Goal: Find specific page/section: Find specific page/section

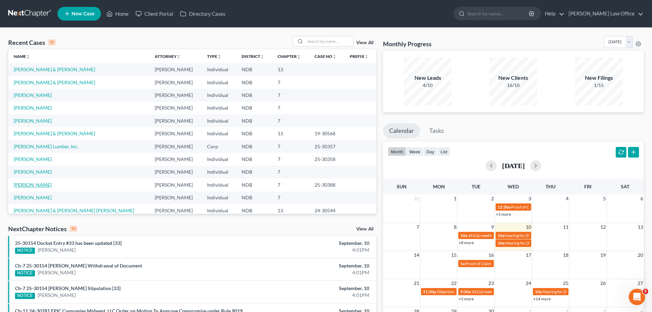
click at [32, 186] on link "[PERSON_NAME]" at bounding box center [33, 185] width 38 height 6
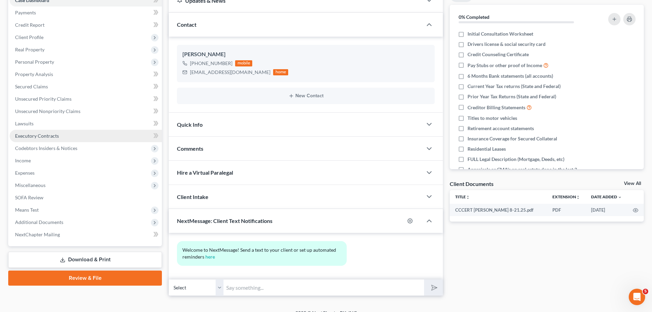
scroll to position [87, 0]
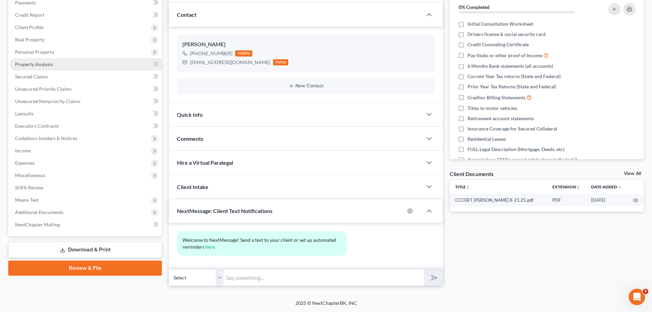
click at [44, 65] on span "Property Analysis" at bounding box center [34, 64] width 38 height 6
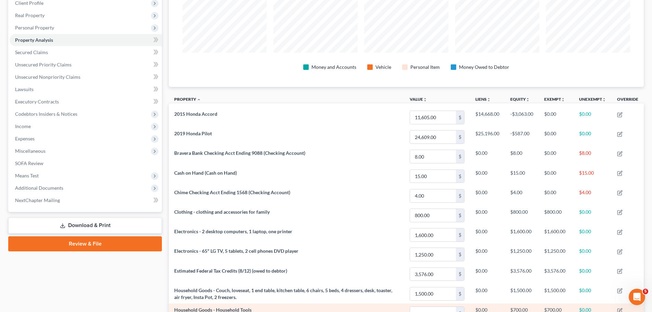
scroll to position [96, 0]
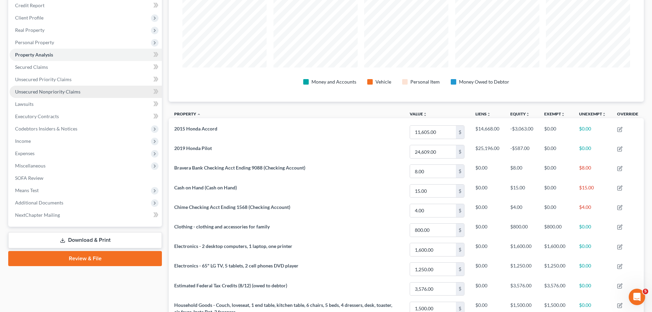
click at [59, 91] on span "Unsecured Nonpriority Claims" at bounding box center [47, 92] width 65 height 6
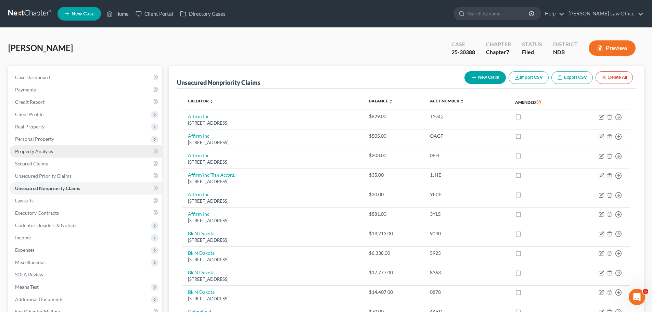
click at [40, 154] on span "Property Analysis" at bounding box center [34, 151] width 38 height 6
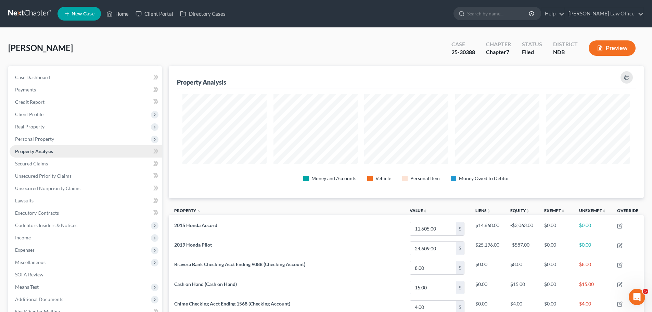
scroll to position [132, 475]
click at [37, 77] on span "Case Dashboard" at bounding box center [32, 77] width 35 height 6
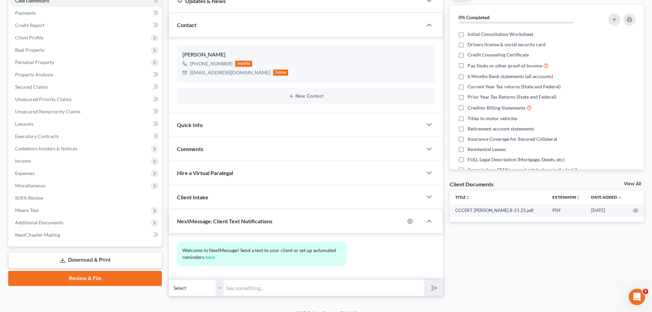
scroll to position [87, 0]
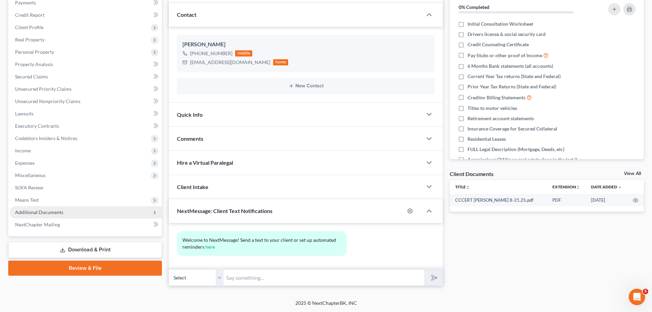
click at [37, 208] on span "Additional Documents" at bounding box center [86, 212] width 152 height 12
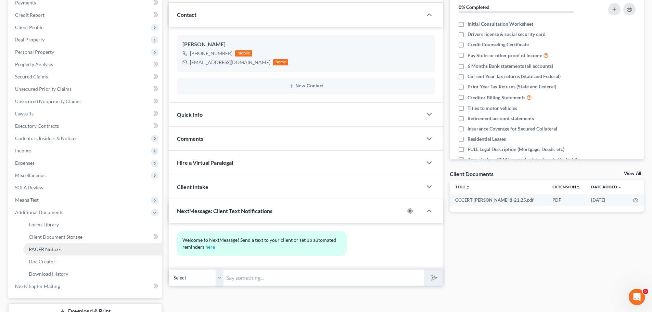
click at [46, 248] on span "PACER Notices" at bounding box center [45, 249] width 33 height 6
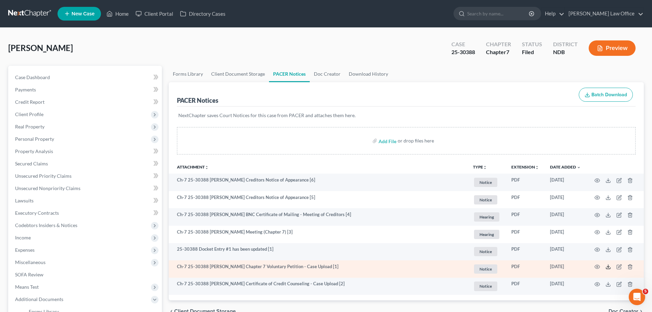
click at [607, 265] on icon at bounding box center [607, 266] width 5 height 5
